Goal: Transaction & Acquisition: Purchase product/service

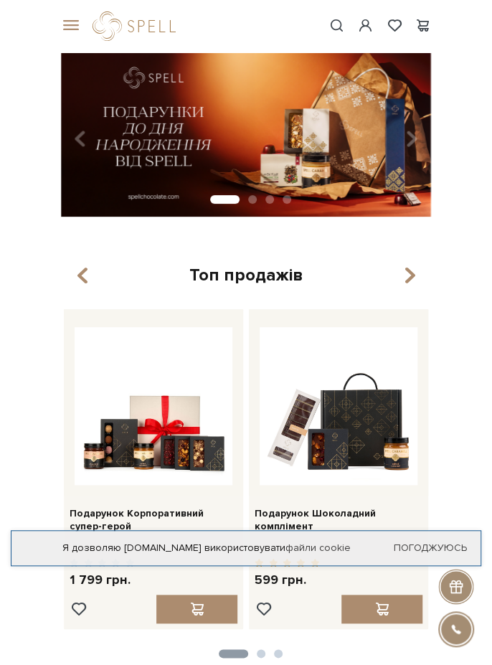
click at [65, 27] on span at bounding box center [68, 25] width 14 height 13
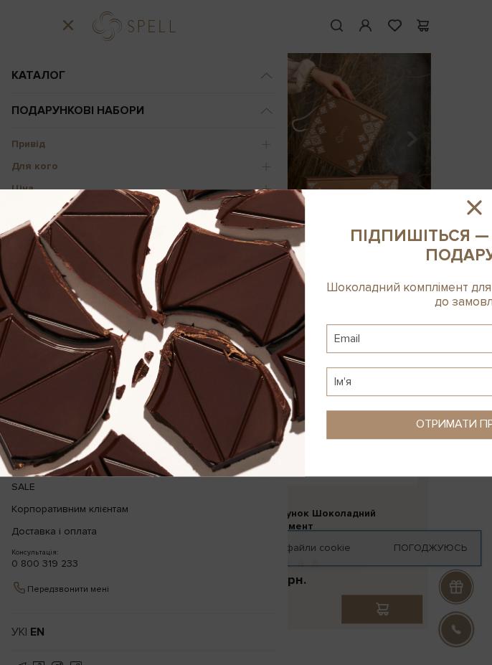
click at [478, 207] on icon at bounding box center [474, 207] width 24 height 24
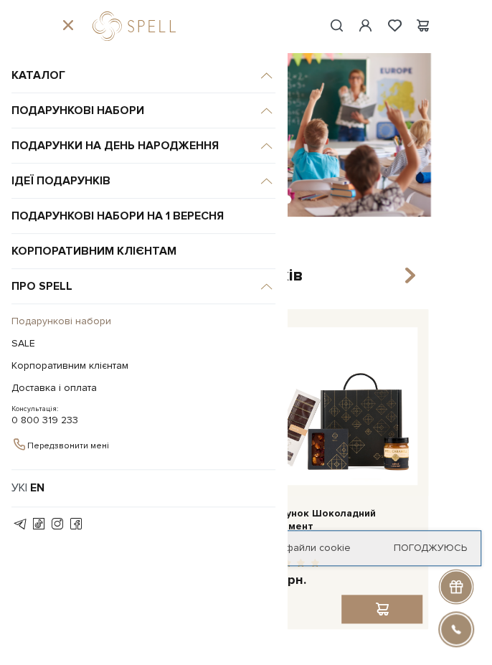
click at [93, 321] on link "Подарункові набори" at bounding box center [139, 321] width 257 height 22
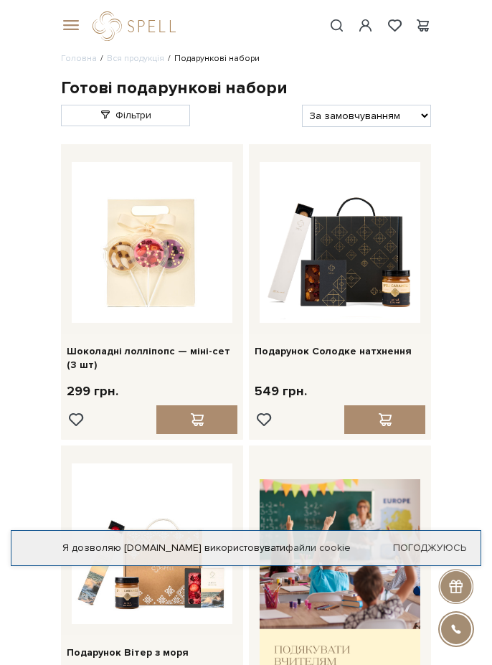
click at [372, 117] on select "За замовчуванням За Ціною (зростання) За Ціною (зменшення) Новинки За популярні…" at bounding box center [366, 116] width 129 height 22
select select "[URL][DOMAIN_NAME]"
click at [302, 105] on select "За замовчуванням За Ціною (зростання) За Ціною (зменшення) Новинки За популярні…" at bounding box center [366, 116] width 129 height 22
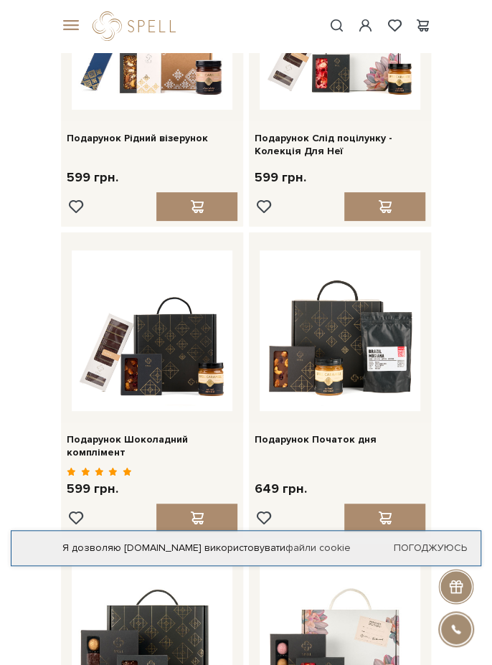
scroll to position [1759, 0]
